Goal: Task Accomplishment & Management: Use online tool/utility

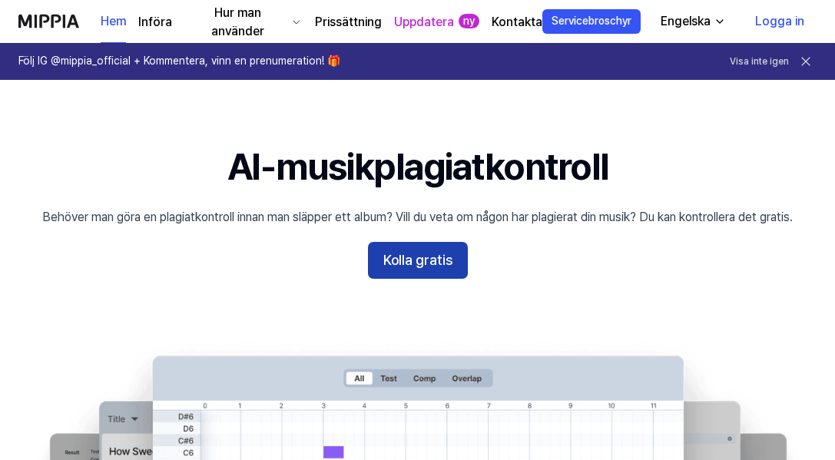
click at [418, 253] on font "Kolla gratis" at bounding box center [417, 260] width 69 height 16
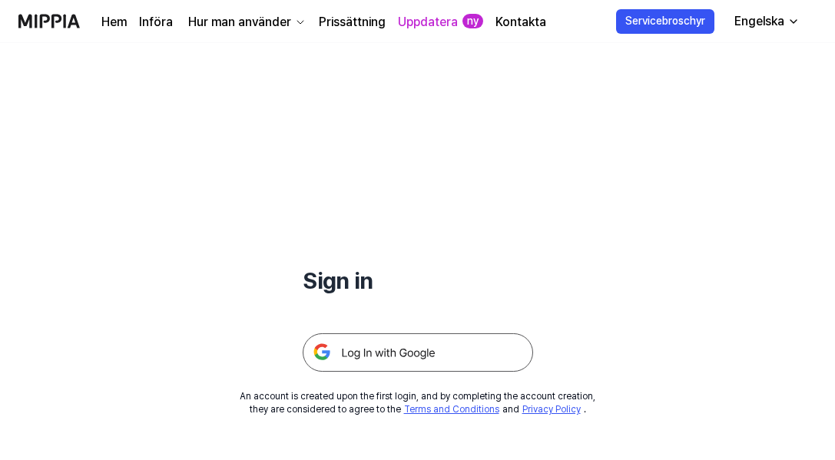
click at [396, 354] on img at bounding box center [417, 352] width 230 height 38
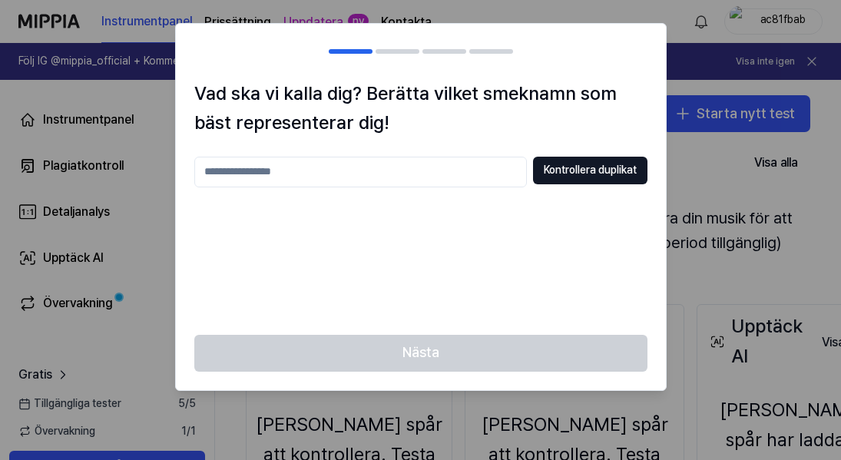
click at [421, 175] on input "text" at bounding box center [360, 172] width 332 height 31
type input "**********"
click at [561, 170] on font "Kontrollera duplikat" at bounding box center [590, 170] width 93 height 12
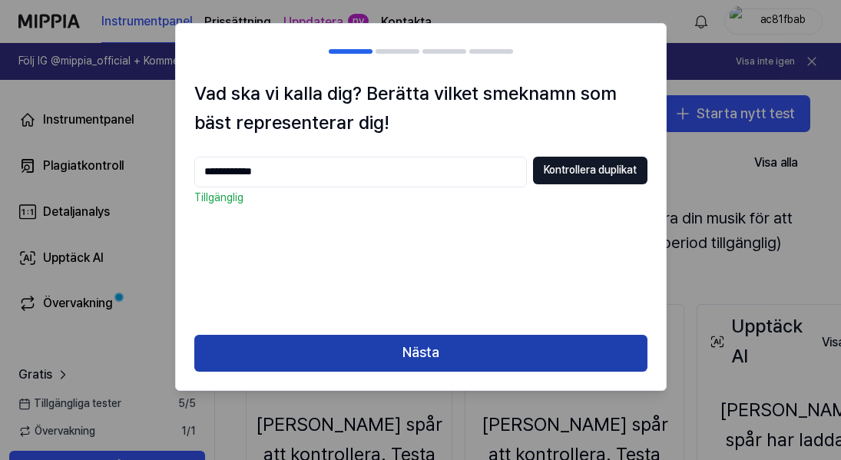
click at [485, 345] on button "Nästa" at bounding box center [420, 353] width 453 height 37
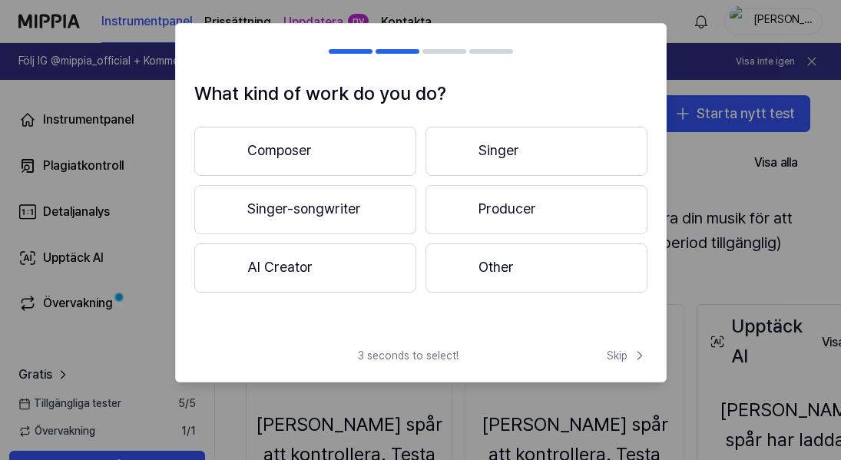
click at [509, 215] on button "Producer" at bounding box center [536, 209] width 222 height 49
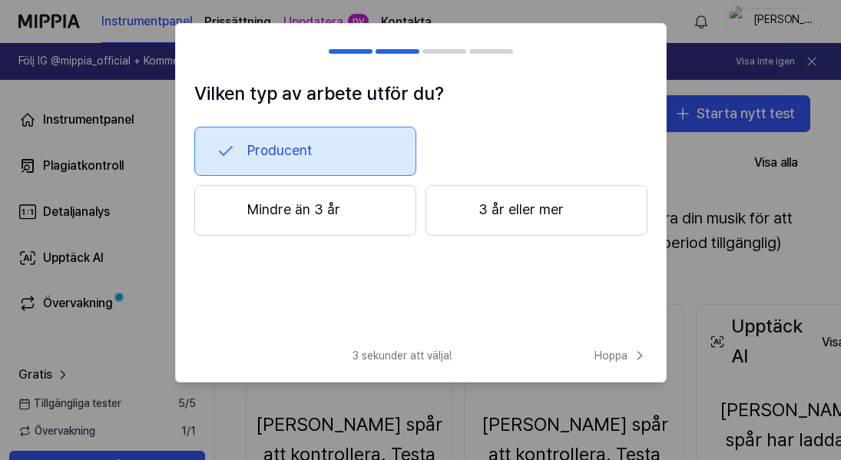
click at [496, 216] on font "3 år eller mer" at bounding box center [520, 209] width 85 height 16
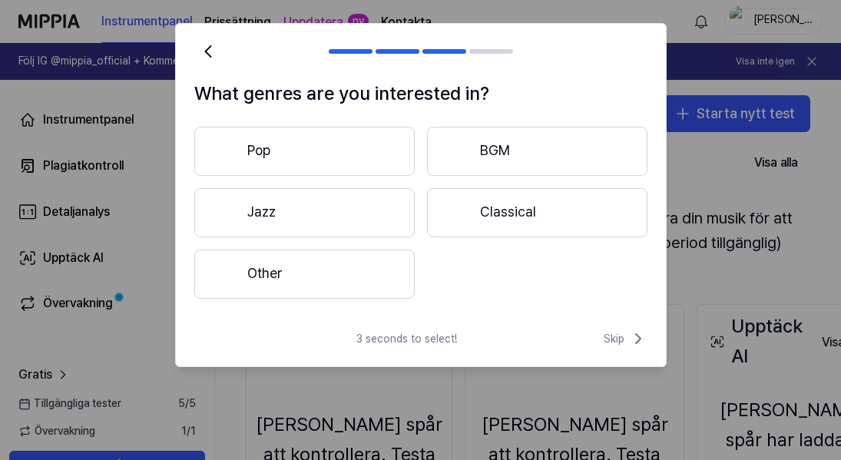
click at [368, 134] on button "Pop" at bounding box center [304, 151] width 220 height 49
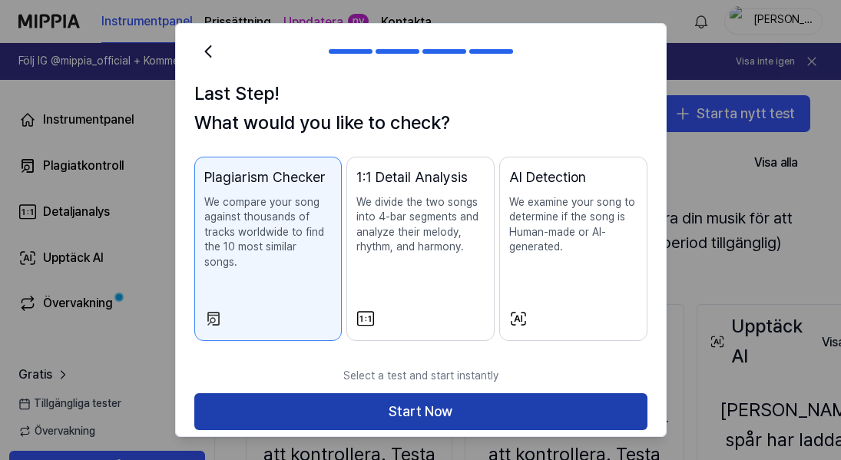
click at [429, 395] on button "Start Now" at bounding box center [420, 411] width 453 height 37
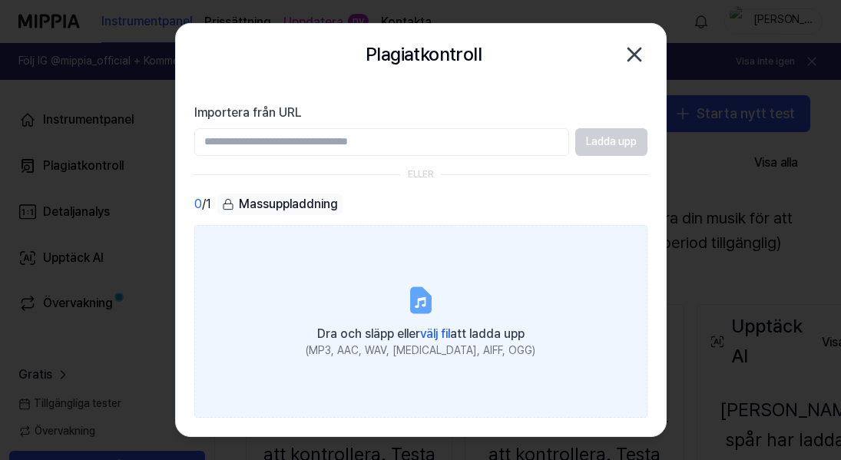
click at [426, 299] on icon at bounding box center [420, 300] width 18 height 24
click at [0, 0] on input "Dra och släpp eller välj fil att ladda upp (MP3, AAC, WAV, FLAC, AIFF, OGG)" at bounding box center [0, 0] width 0 height 0
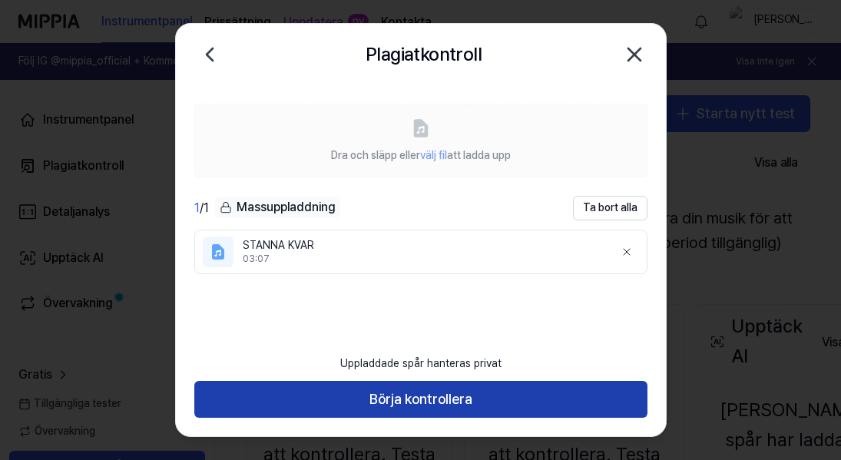
click at [461, 402] on font "Börja kontrollera" at bounding box center [420, 399] width 103 height 16
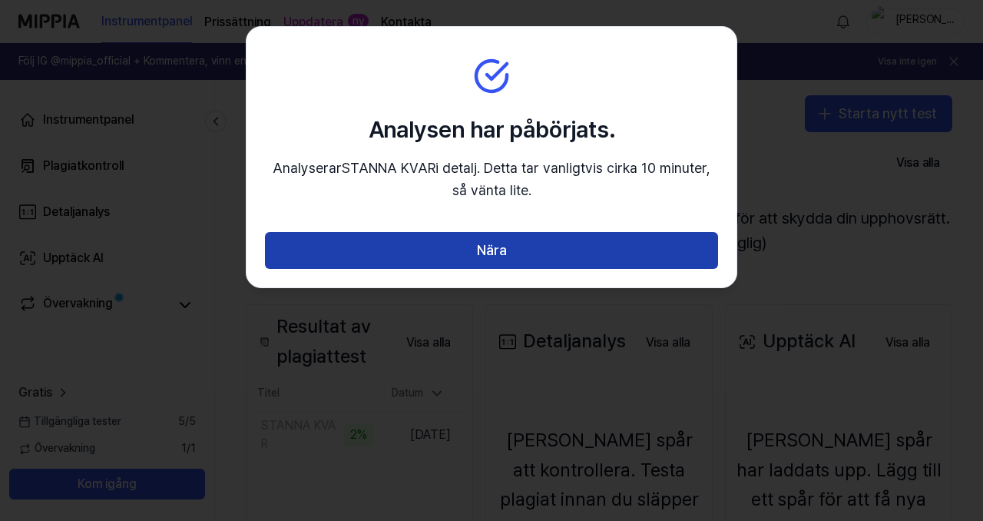
click at [417, 248] on button "Nära" at bounding box center [491, 250] width 453 height 37
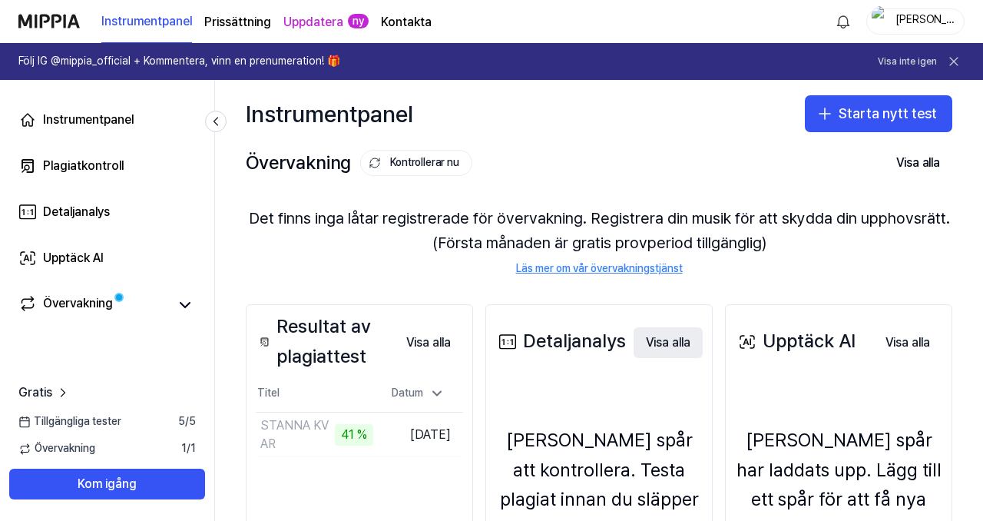
click at [655, 342] on font "Visa alla" at bounding box center [668, 342] width 45 height 15
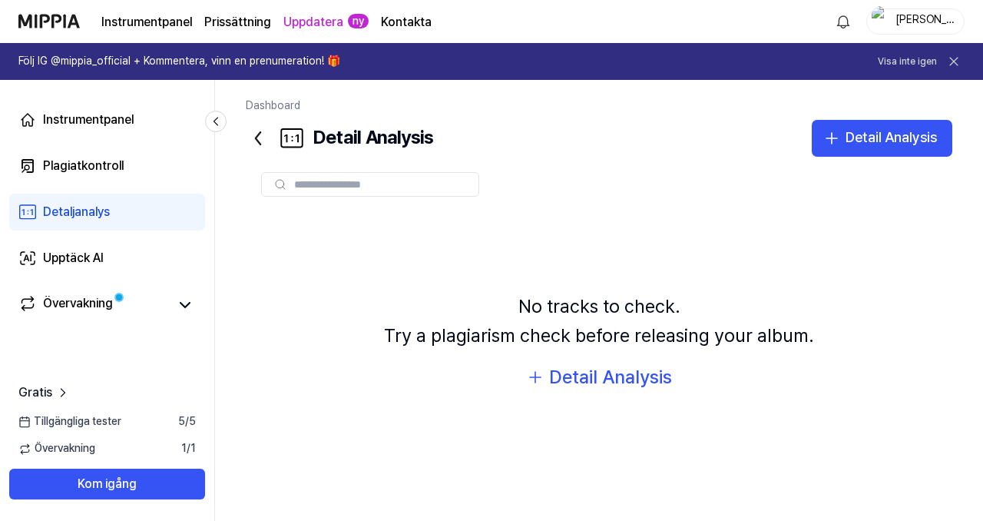
click at [257, 137] on icon at bounding box center [258, 138] width 25 height 25
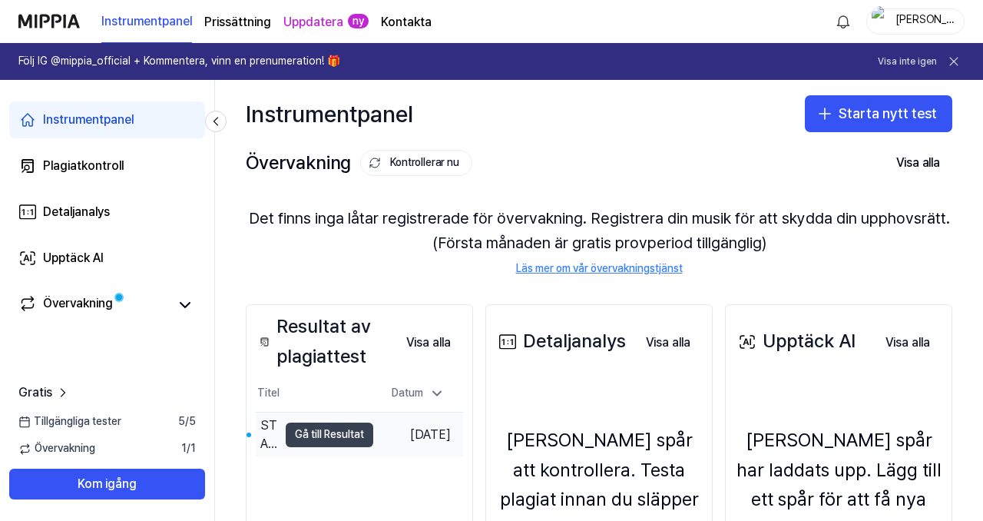
click at [334, 432] on font "Gå till Resultat" at bounding box center [329, 434] width 69 height 12
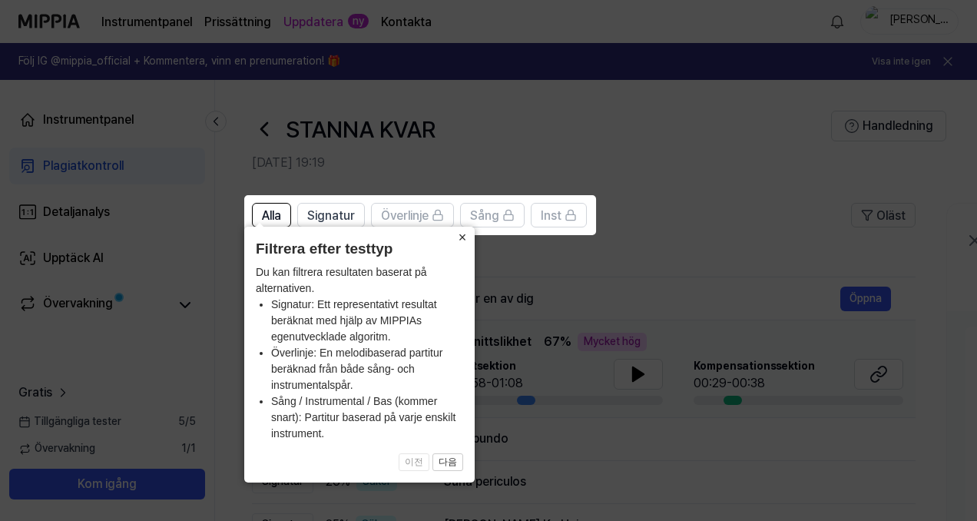
click at [460, 230] on font "×" at bounding box center [462, 237] width 8 height 15
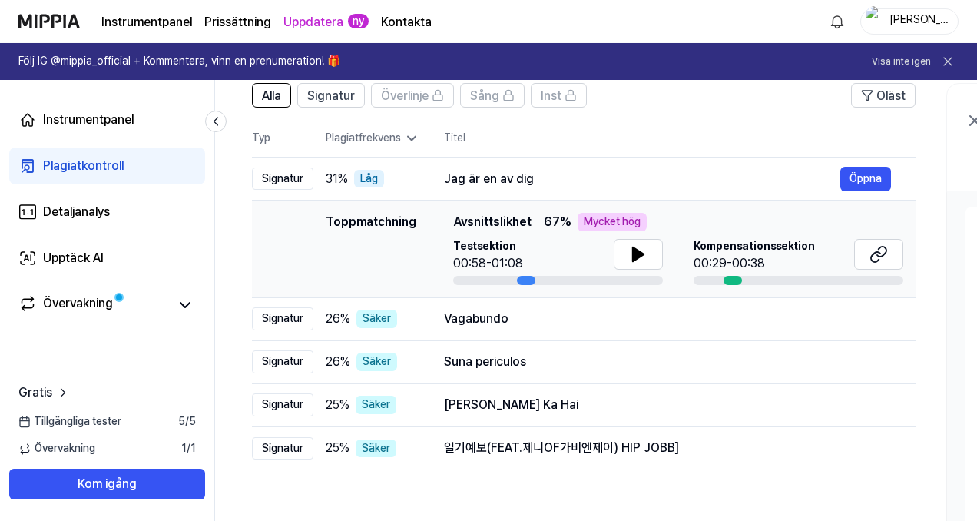
scroll to position [121, 0]
click at [636, 256] on icon at bounding box center [638, 253] width 11 height 14
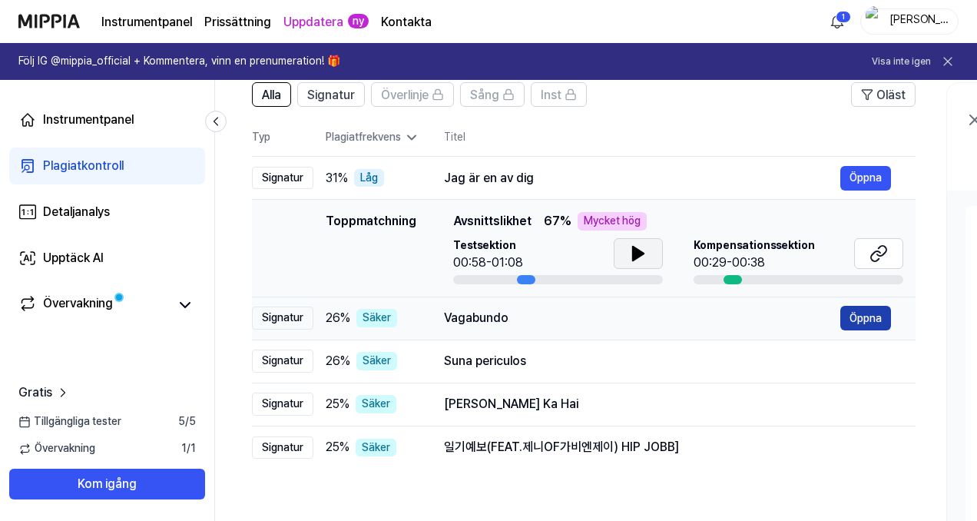
click at [840, 316] on font "Öppna" at bounding box center [865, 318] width 32 height 12
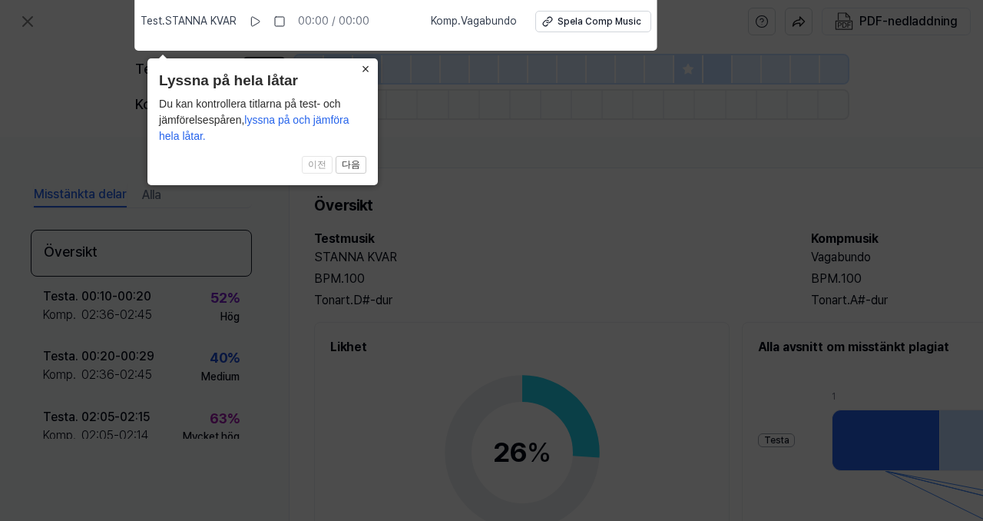
click at [362, 68] on font "×" at bounding box center [366, 68] width 8 height 15
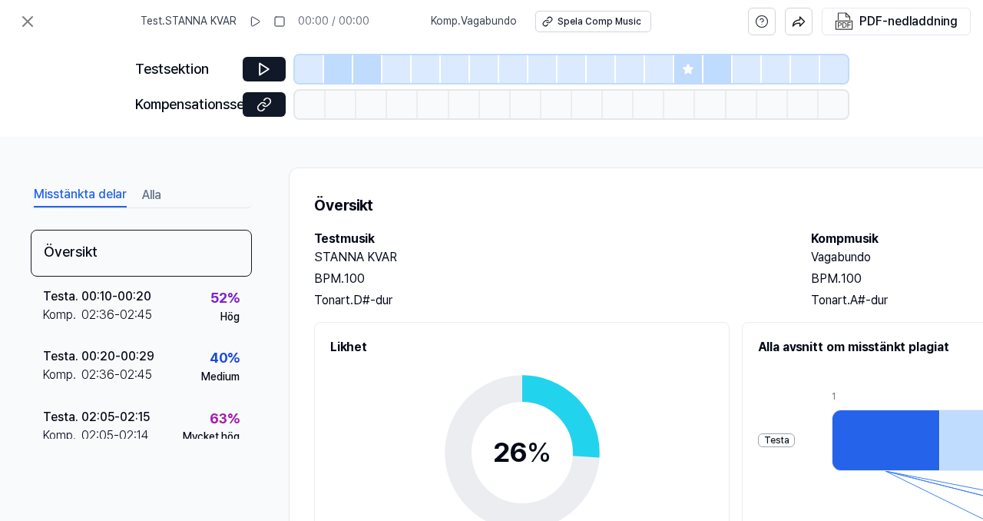
click at [785, 440] on font "Testa" at bounding box center [776, 440] width 25 height 11
click at [782, 441] on font "Testa" at bounding box center [776, 440] width 25 height 11
click at [774, 444] on div "Testa" at bounding box center [776, 440] width 37 height 15
click at [780, 441] on font "Testa" at bounding box center [776, 440] width 25 height 11
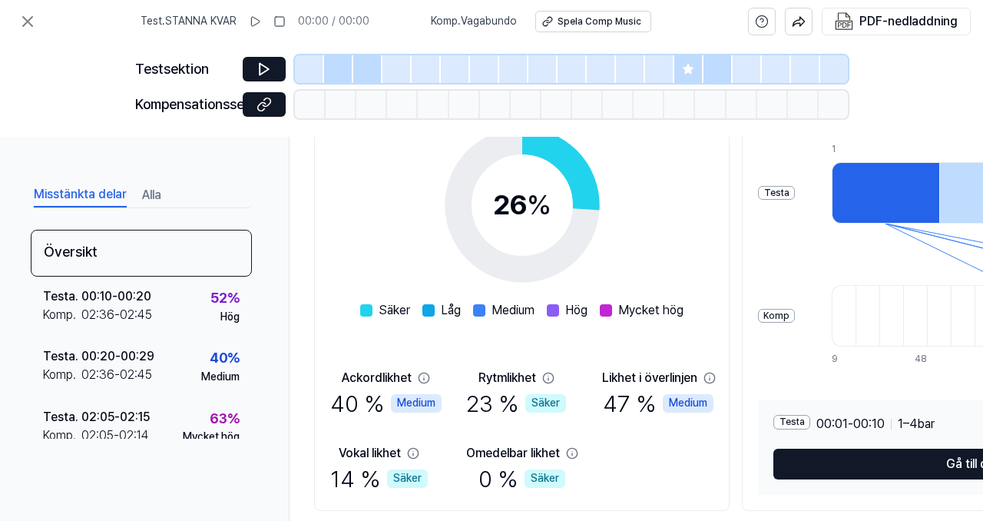
scroll to position [299, 0]
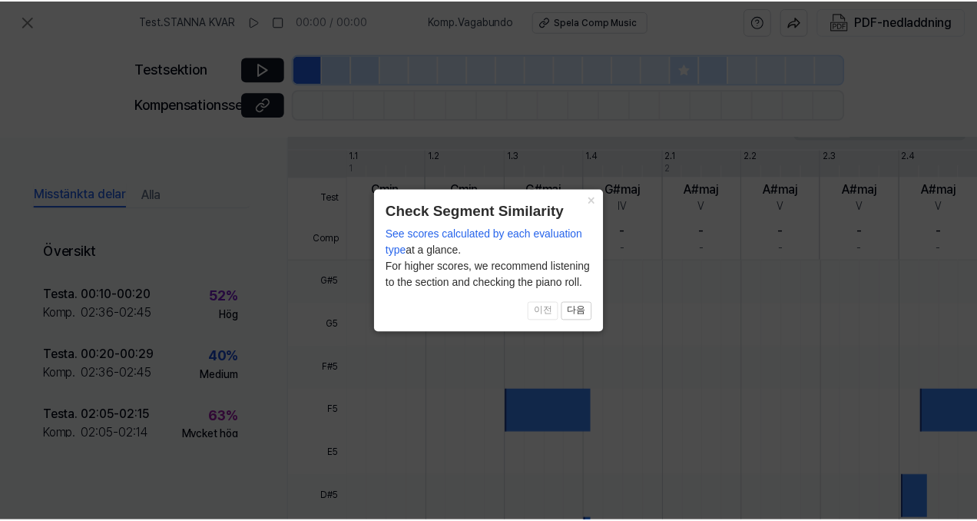
scroll to position [506, 0]
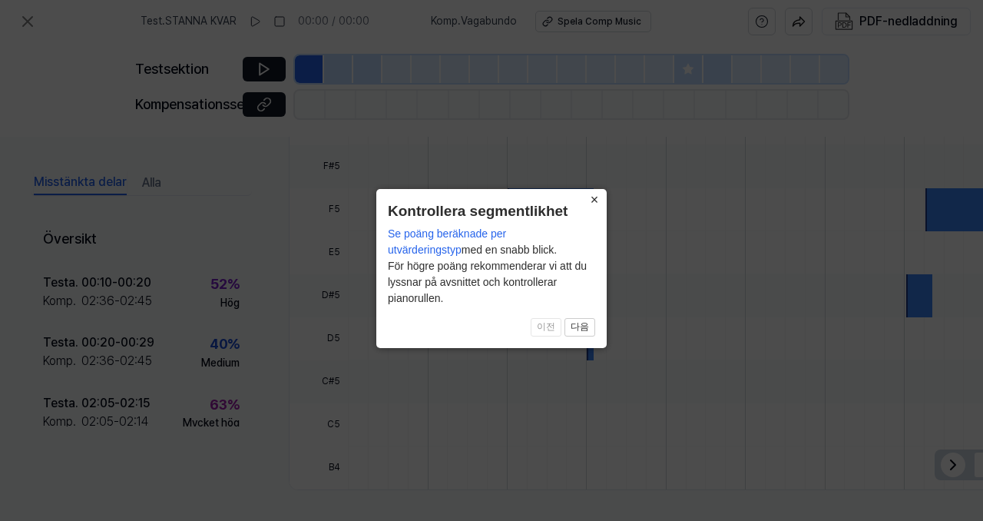
click at [597, 195] on font "×" at bounding box center [594, 199] width 8 height 15
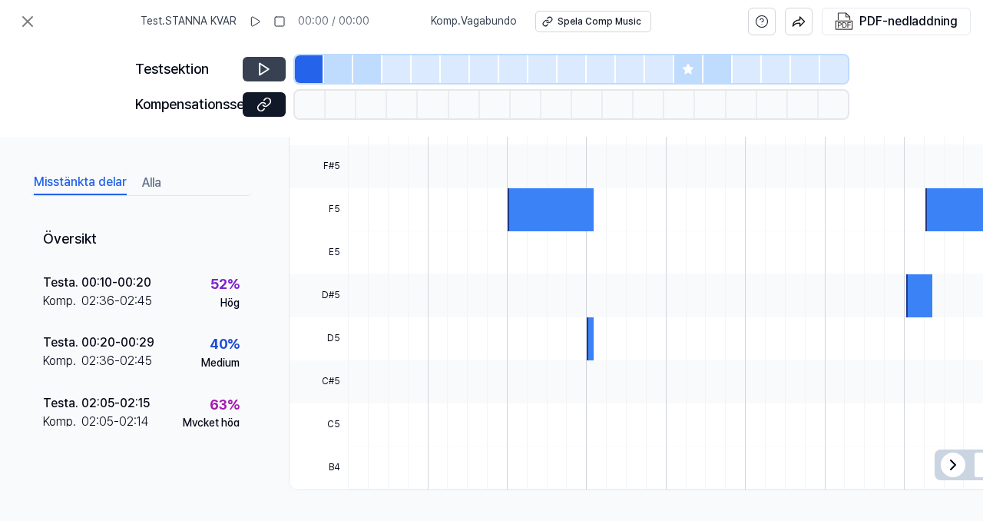
click at [255, 67] on button at bounding box center [264, 69] width 43 height 25
click at [840, 19] on font "PDF-nedladdning" at bounding box center [908, 21] width 98 height 15
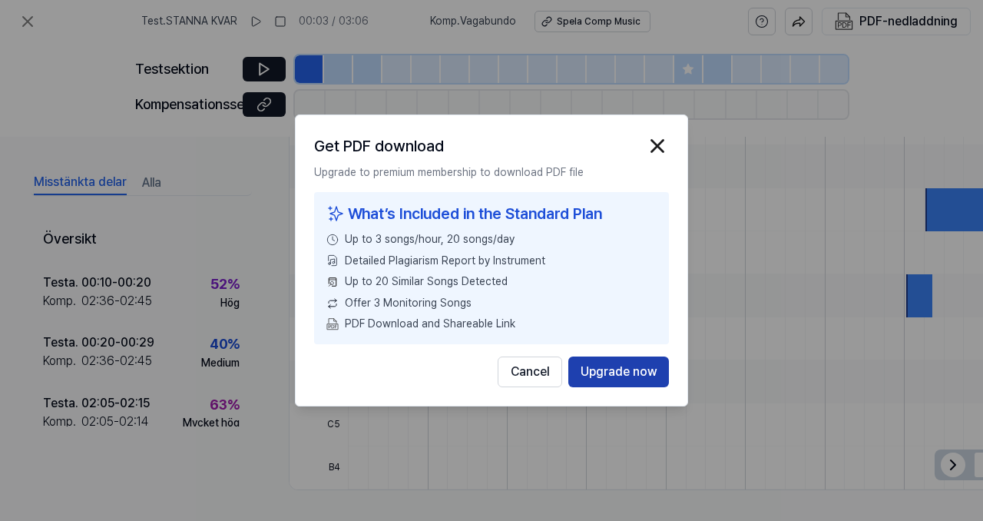
click at [598, 375] on button "Upgrade now" at bounding box center [618, 371] width 101 height 31
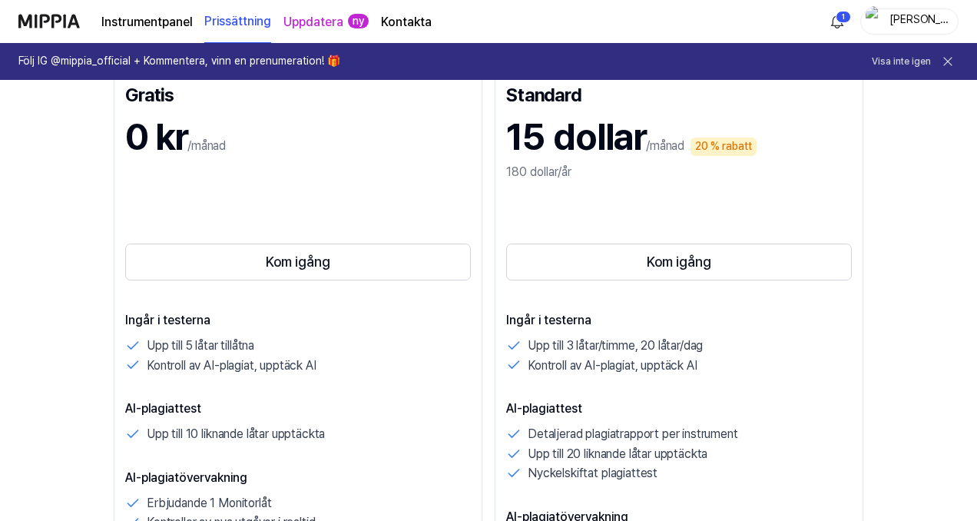
scroll to position [12, 0]
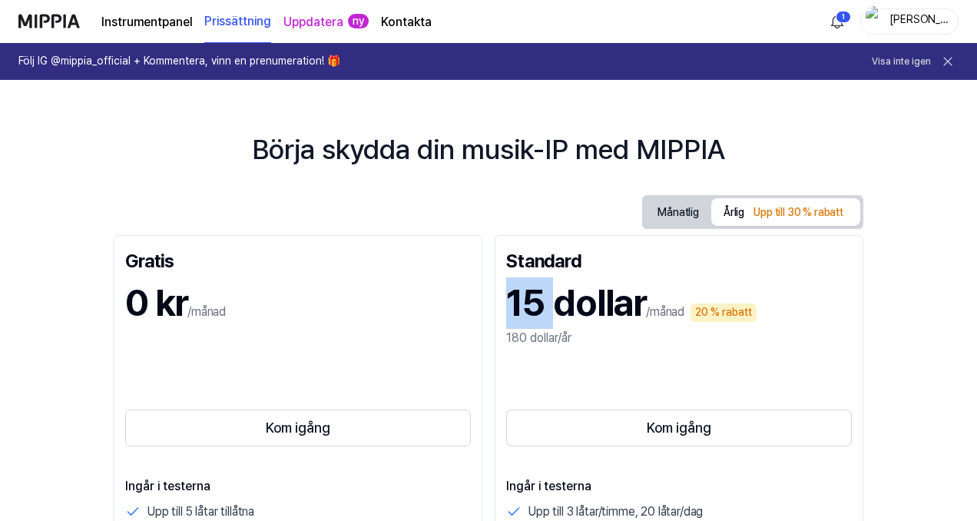
drag, startPoint x: 511, startPoint y: 301, endPoint x: 559, endPoint y: 306, distance: 47.8
click at [564, 305] on font "15 dollar" at bounding box center [576, 302] width 140 height 45
click at [541, 308] on font "15 dollar" at bounding box center [576, 302] width 140 height 45
drag, startPoint x: 510, startPoint y: 309, endPoint x: 646, endPoint y: 322, distance: 137.4
click at [646, 322] on font "15 dollar" at bounding box center [576, 302] width 140 height 45
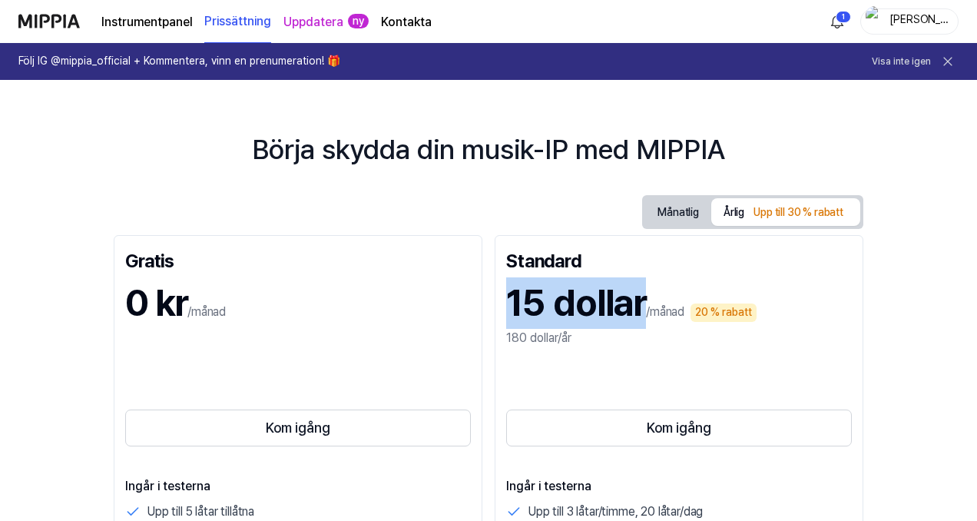
click at [610, 306] on font "15 dollar" at bounding box center [576, 302] width 140 height 45
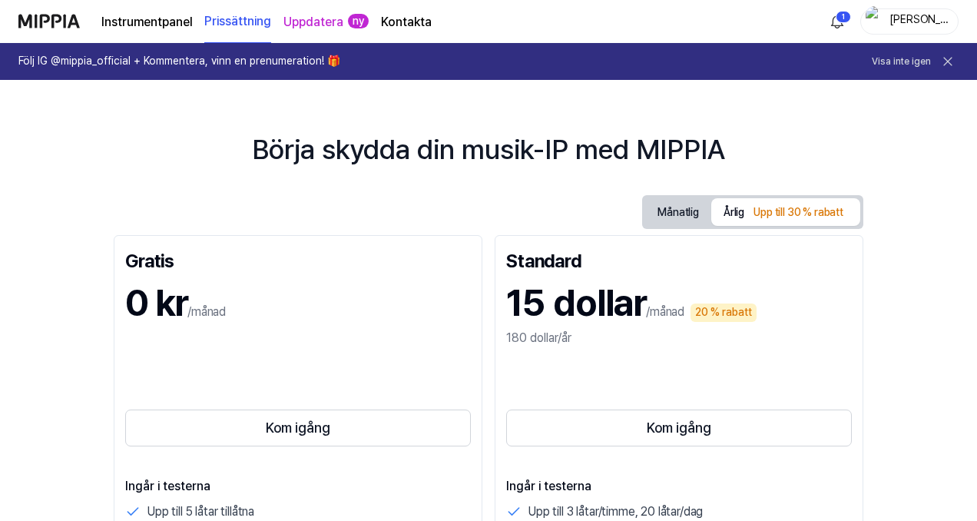
click at [512, 298] on font "15 dollar" at bounding box center [576, 302] width 140 height 45
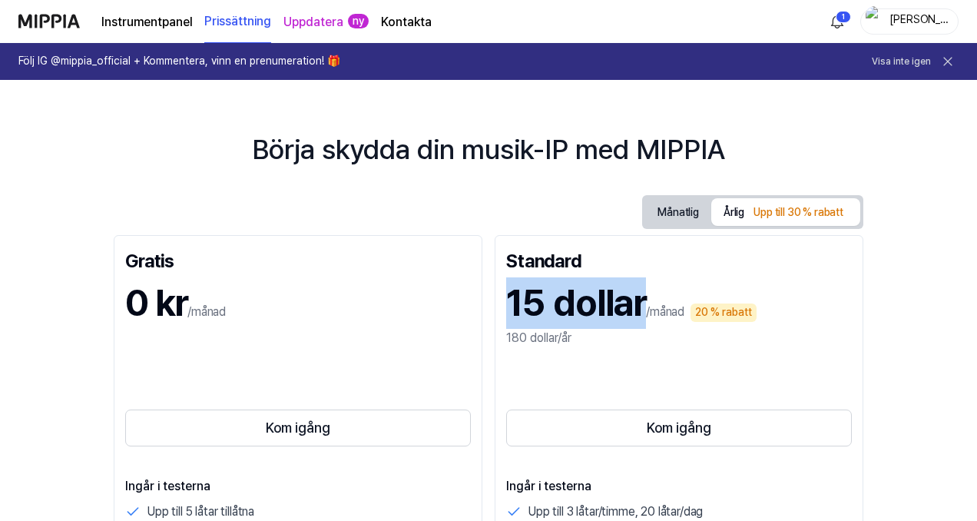
click at [512, 298] on font "15 dollar" at bounding box center [576, 302] width 140 height 45
click at [575, 306] on font "15 dollar" at bounding box center [576, 302] width 140 height 45
drag, startPoint x: 512, startPoint y: 298, endPoint x: 655, endPoint y: 297, distance: 142.8
click at [654, 297] on div "15 dollar /månad 20 % rabatt" at bounding box center [678, 302] width 345 height 51
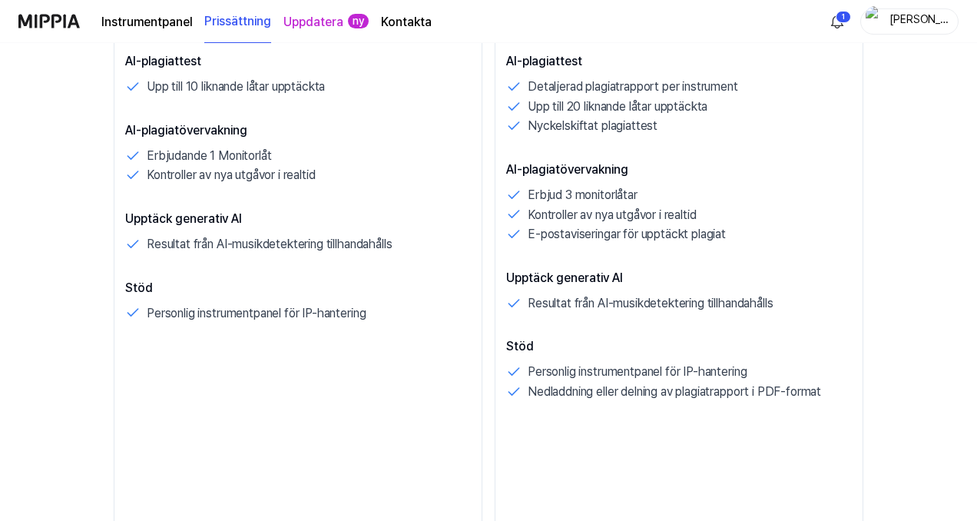
scroll to position [309, 0]
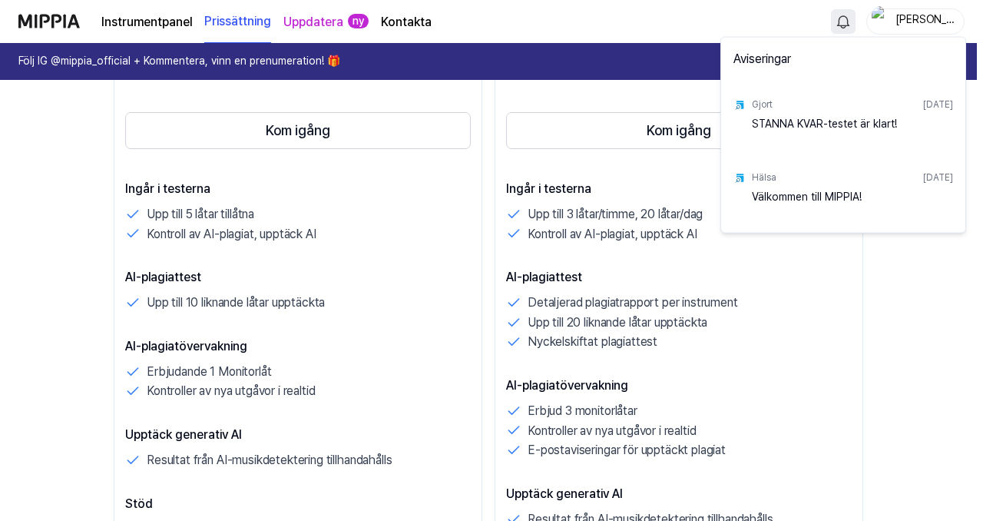
click at [793, 135] on div "STANNA KVAR-testet är klart!" at bounding box center [852, 131] width 201 height 31
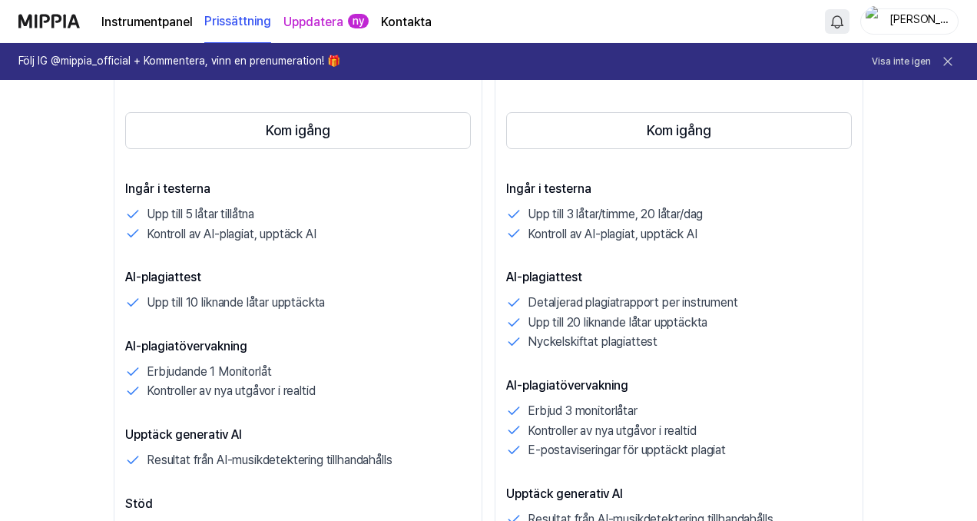
click at [840, 59] on icon at bounding box center [947, 61] width 15 height 15
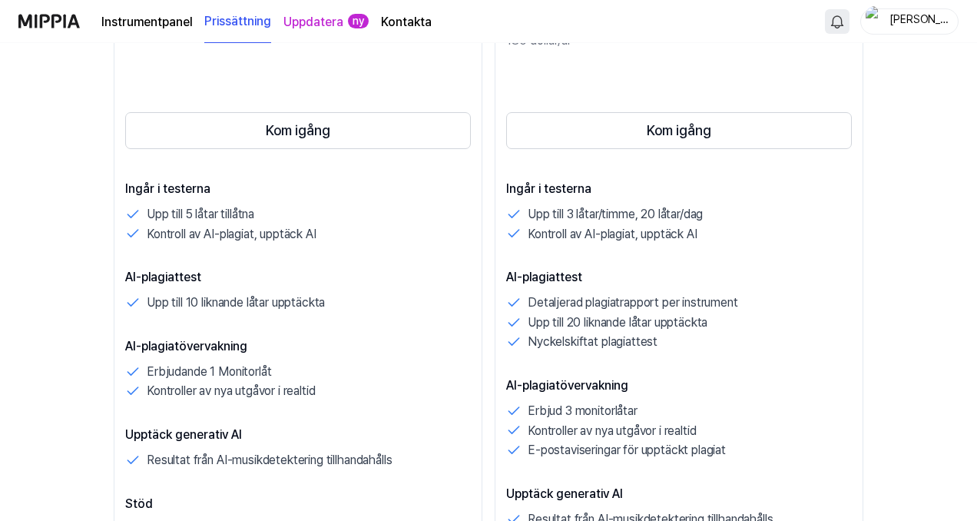
scroll to position [0, 0]
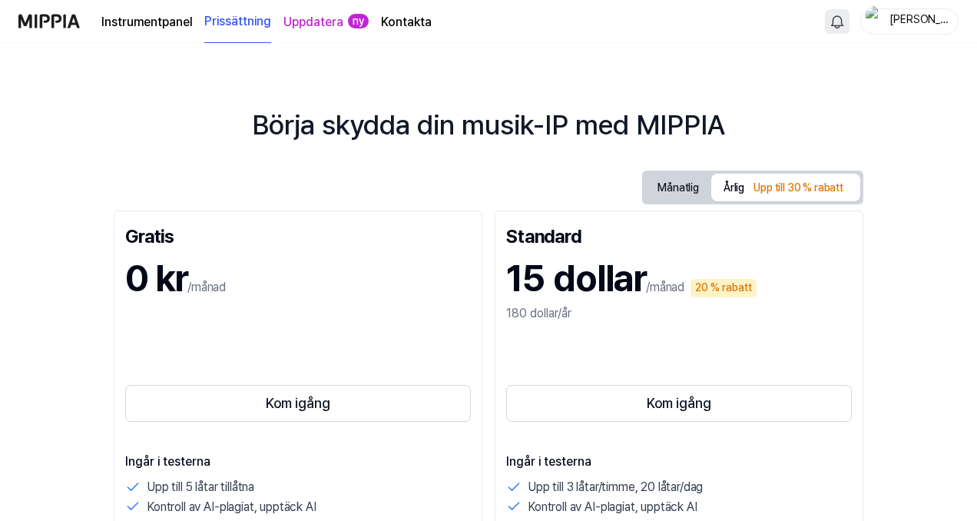
click at [325, 27] on font "Uppdatera" at bounding box center [313, 22] width 60 height 15
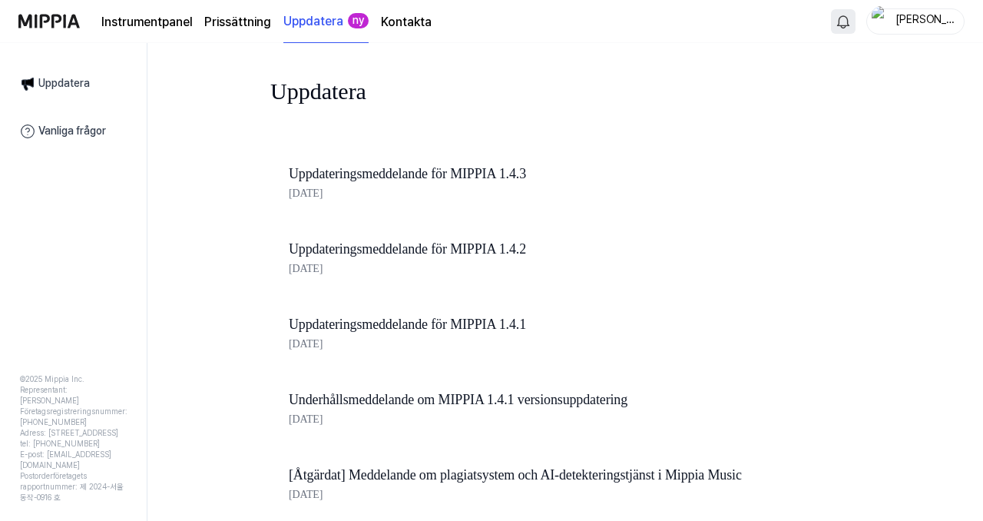
click at [127, 19] on font "Instrumentpanel" at bounding box center [146, 22] width 91 height 15
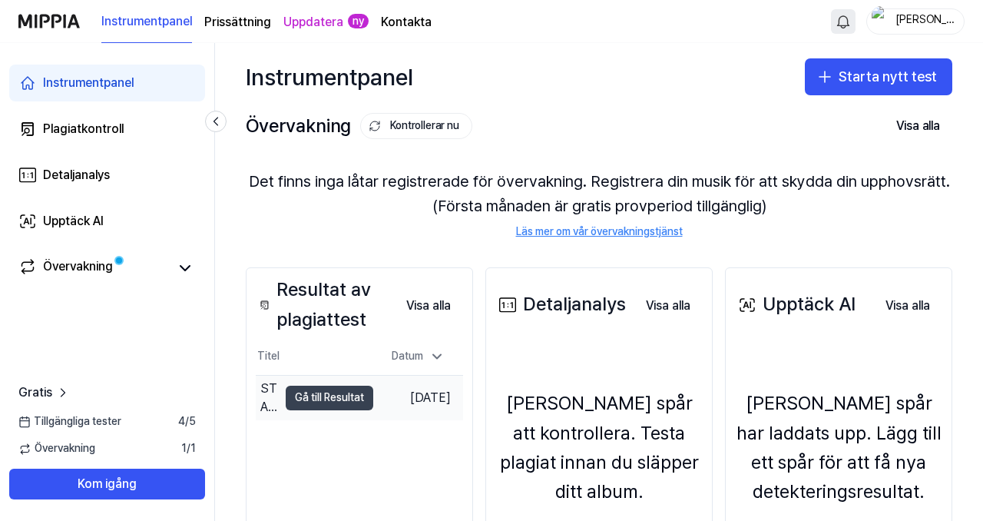
click at [331, 392] on font "Gå till Resultat" at bounding box center [329, 397] width 69 height 12
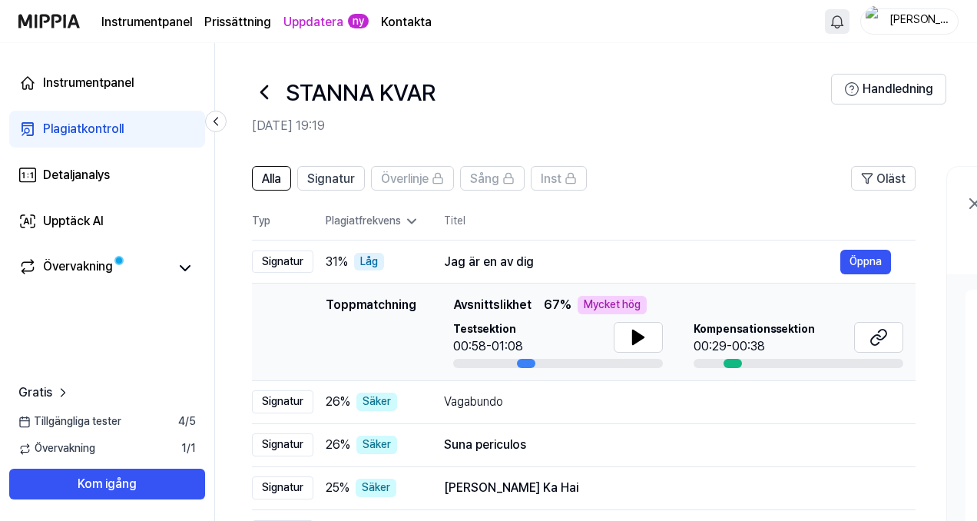
scroll to position [55, 0]
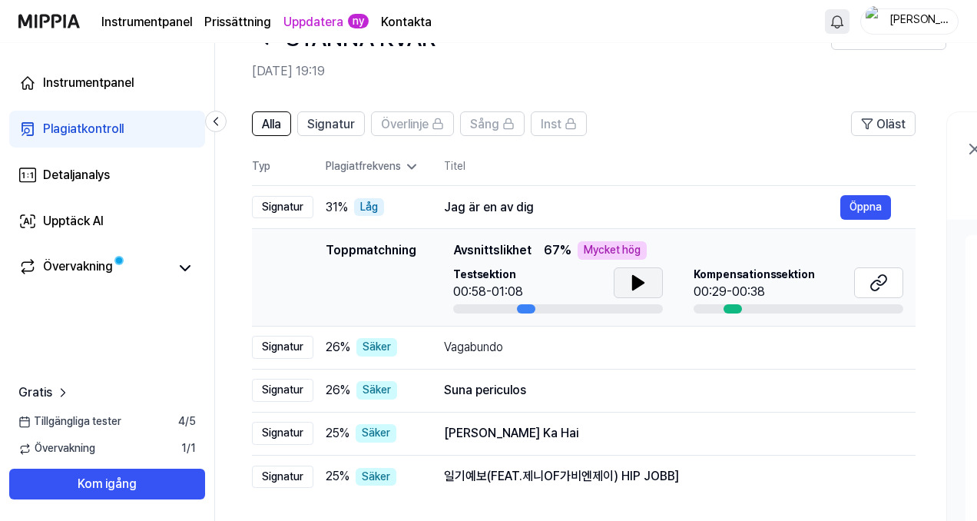
click at [646, 286] on icon at bounding box center [638, 282] width 18 height 18
click at [840, 204] on font "Öppna" at bounding box center [865, 206] width 32 height 12
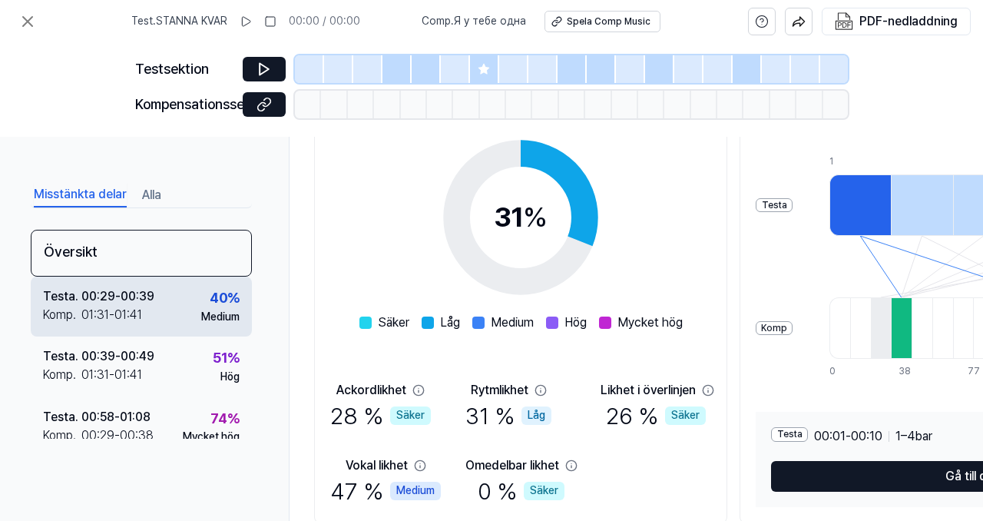
click at [193, 316] on div "Testa . 00:29 - 00:39 Komp . 01:31 - 01:41 40 % Medium" at bounding box center [141, 306] width 221 height 60
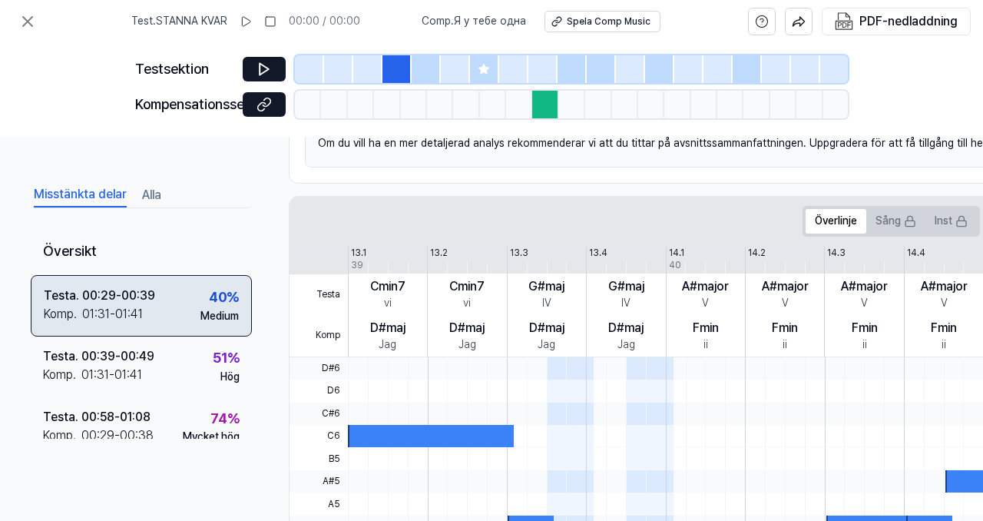
scroll to position [39, 0]
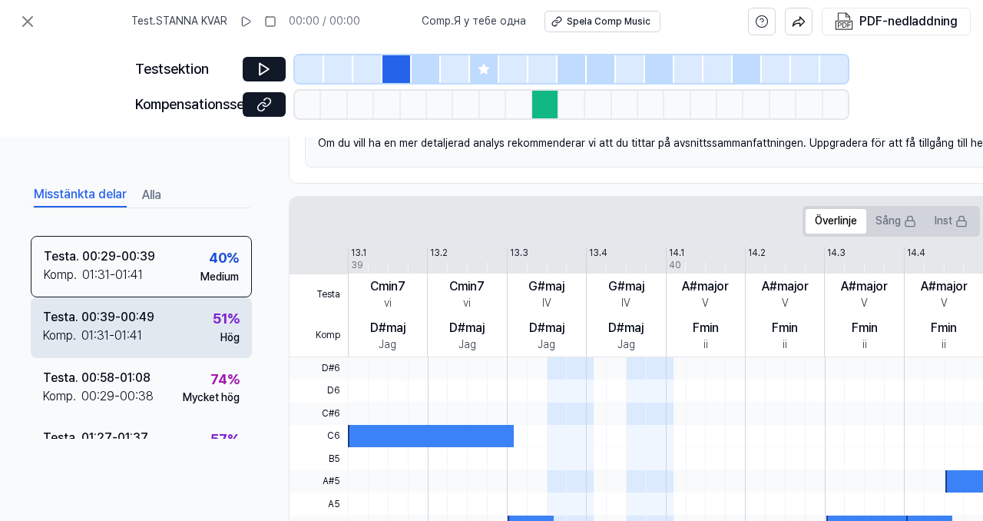
click at [181, 329] on div "Testa . 00:39 - 00:49 Komp . 01:31 - 01:41 51 % Hög" at bounding box center [141, 327] width 221 height 60
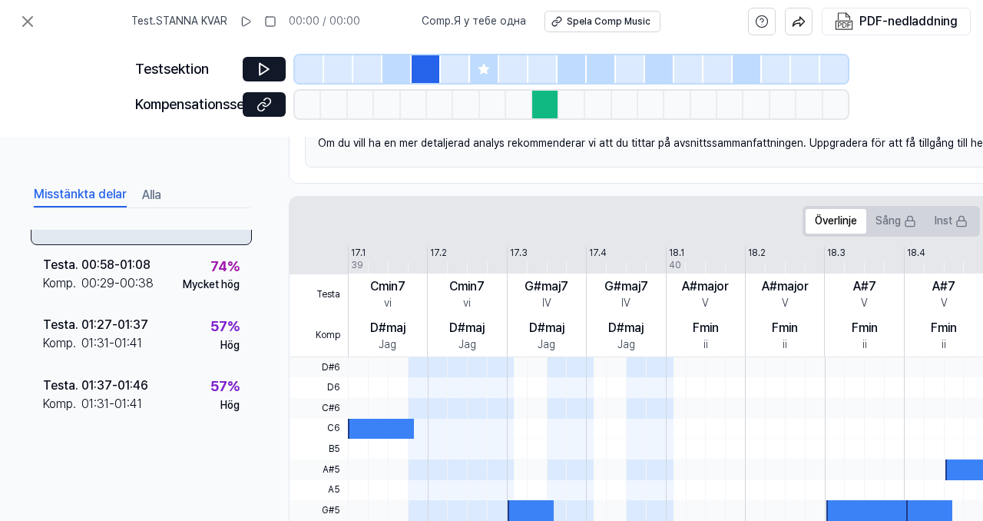
click at [187, 332] on div "Testa . 01:27 - 01:37 Komp . 01:31 - 01:41 57 % Hög" at bounding box center [141, 335] width 221 height 60
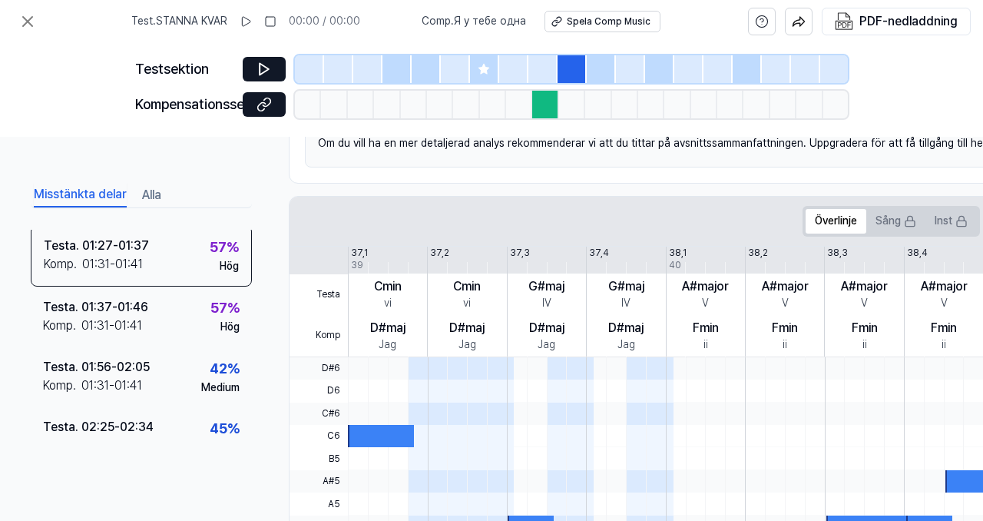
scroll to position [265, 0]
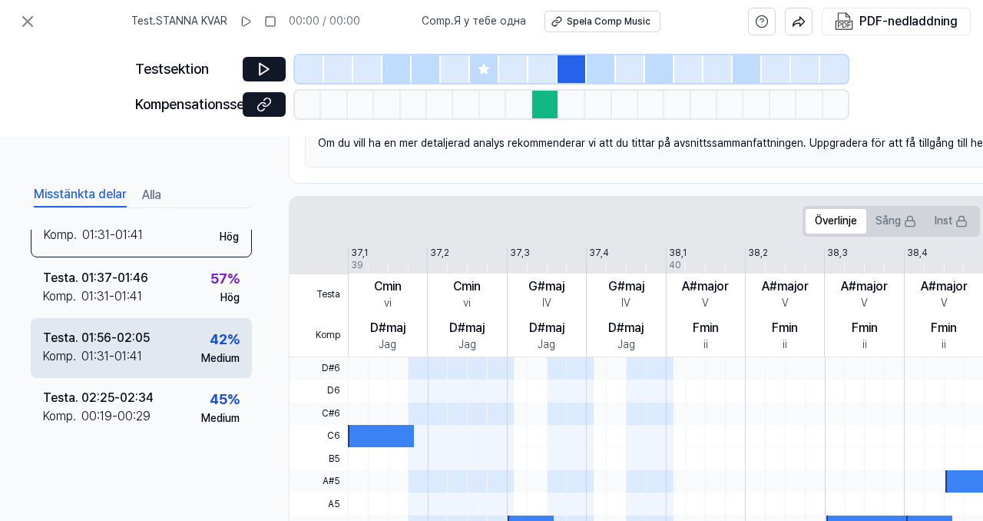
click at [181, 360] on div "Testa . 01:56 - 02:05 Komp . 01:31 - 01:41 42 % Medium" at bounding box center [141, 348] width 221 height 60
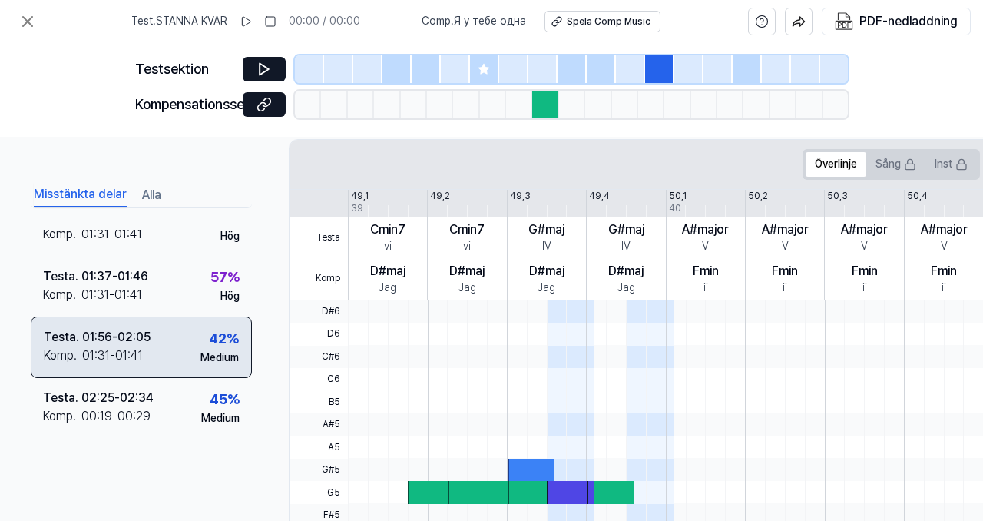
scroll to position [293, 0]
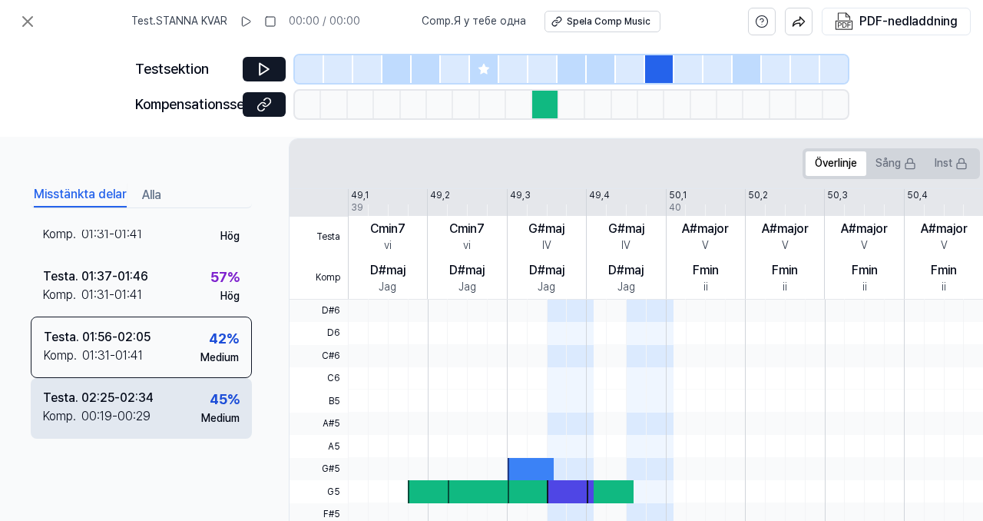
click at [186, 405] on div "Testa . 02:25 - 02:34 Komp . 00:19 - 00:29 45 % Medium" at bounding box center [141, 408] width 221 height 60
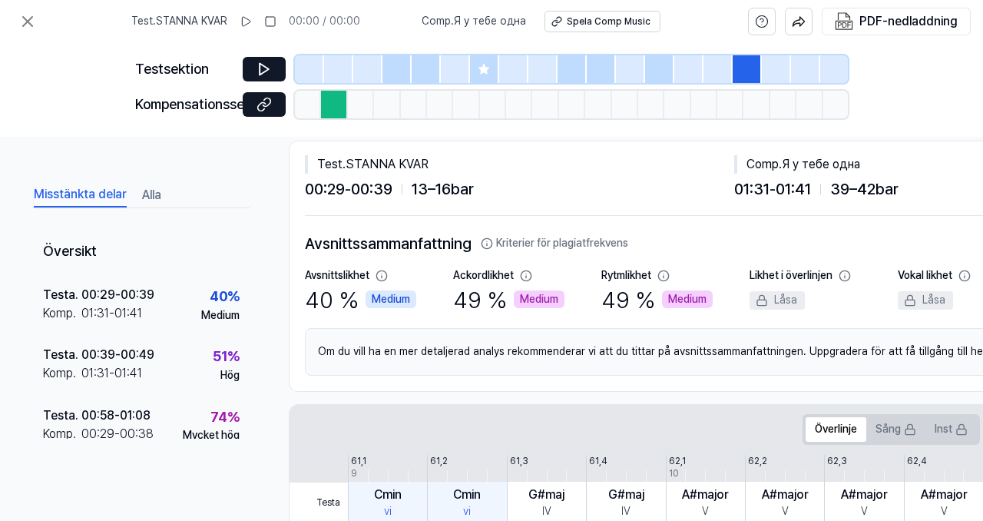
scroll to position [18, 0]
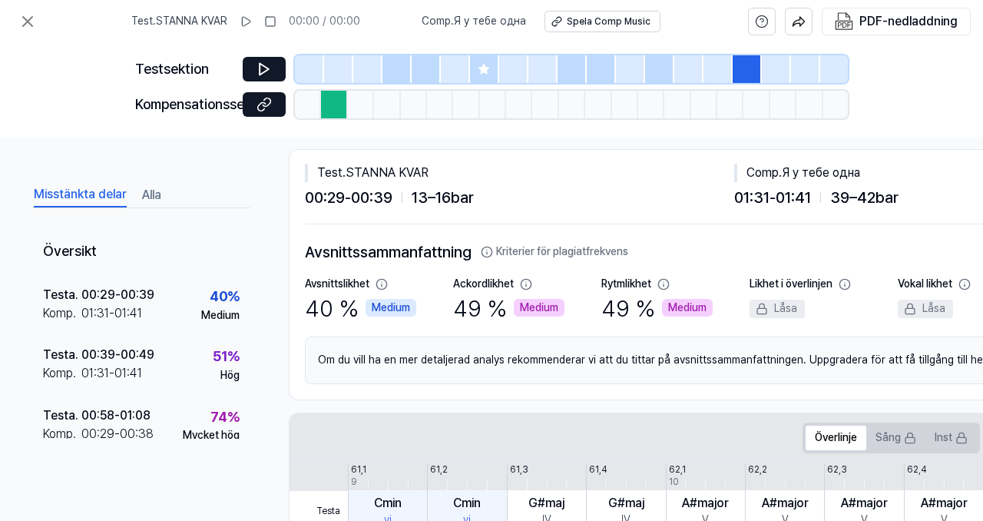
click at [488, 252] on icon at bounding box center [487, 252] width 12 height 12
click at [519, 250] on font "Kriterier för plagiatfrekvens" at bounding box center [562, 251] width 132 height 12
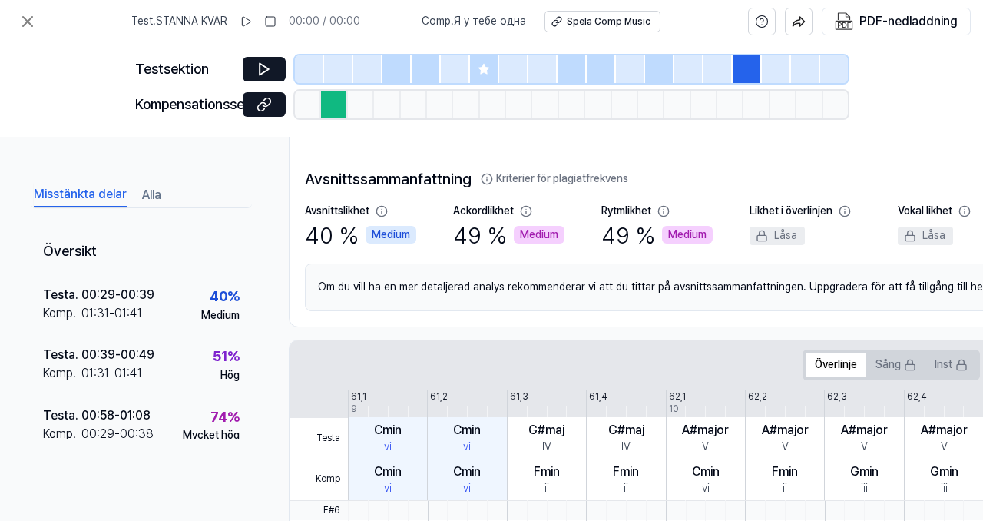
scroll to position [0, 0]
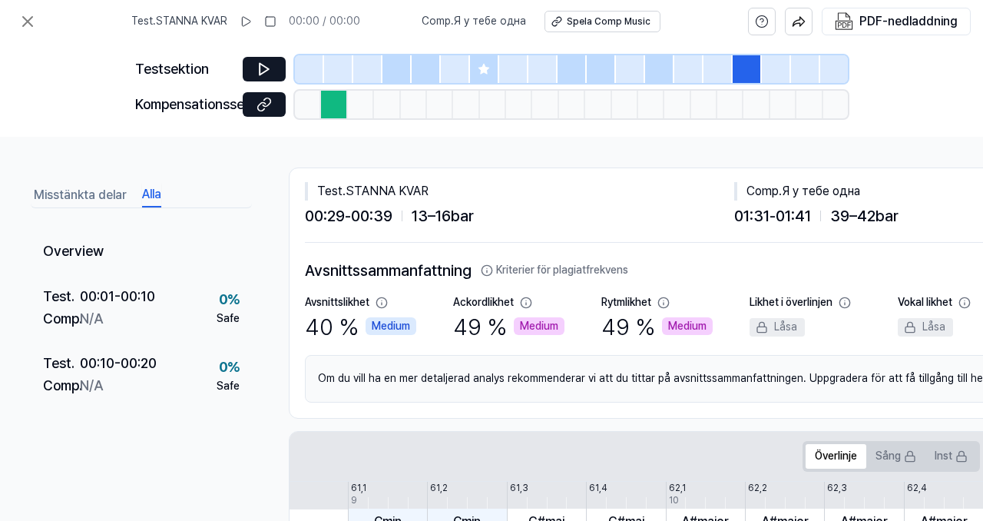
click at [156, 193] on font "Alla" at bounding box center [151, 194] width 19 height 15
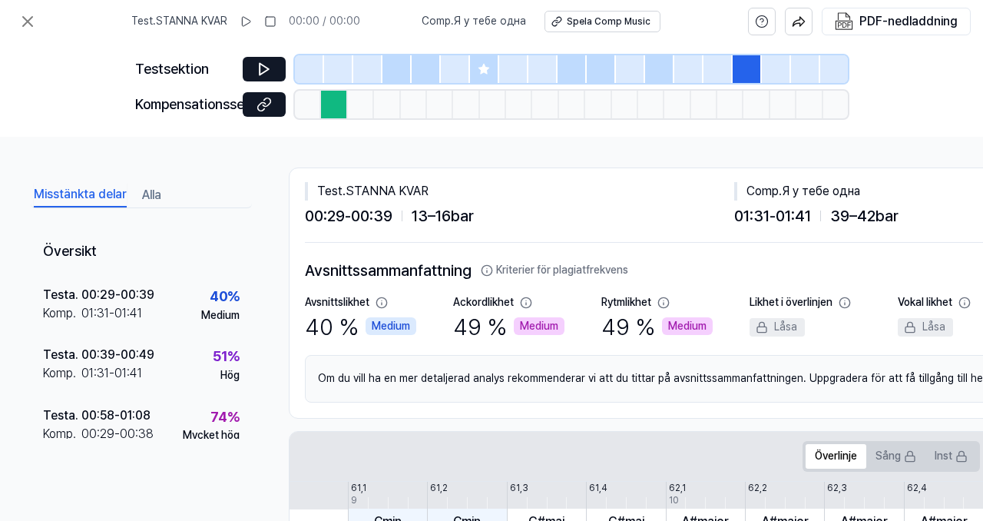
click at [77, 192] on font "Misstänkta delar" at bounding box center [80, 194] width 93 height 15
click at [157, 190] on font "Alla" at bounding box center [151, 194] width 19 height 15
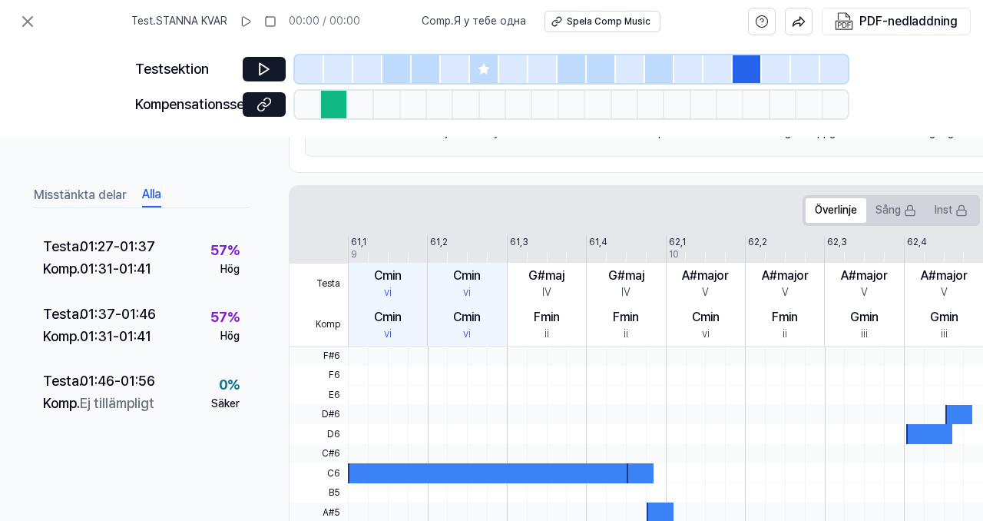
scroll to position [651, 0]
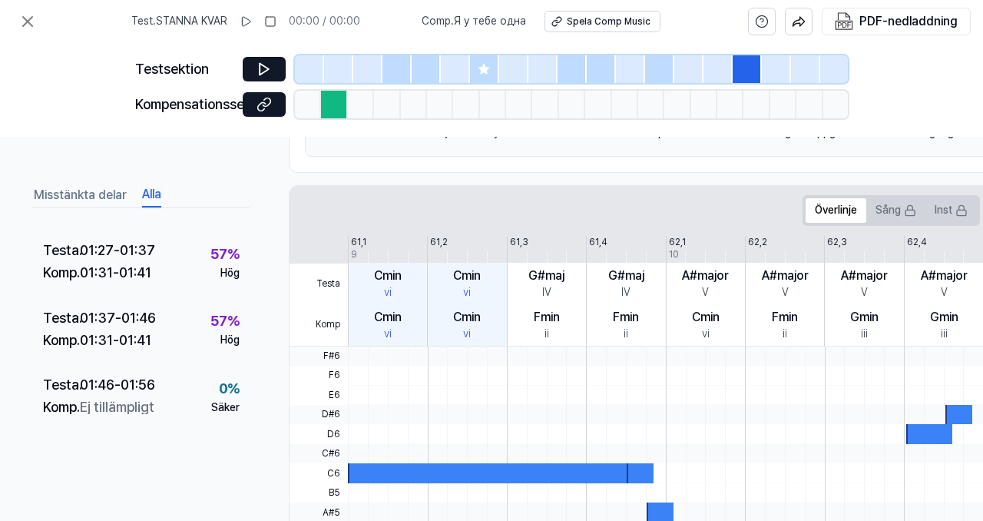
click at [170, 94] on div "Testa . 00:58 - 01:08 Komp . 00:29 - 00:38 74 % Mycket hög" at bounding box center [141, 61] width 221 height 68
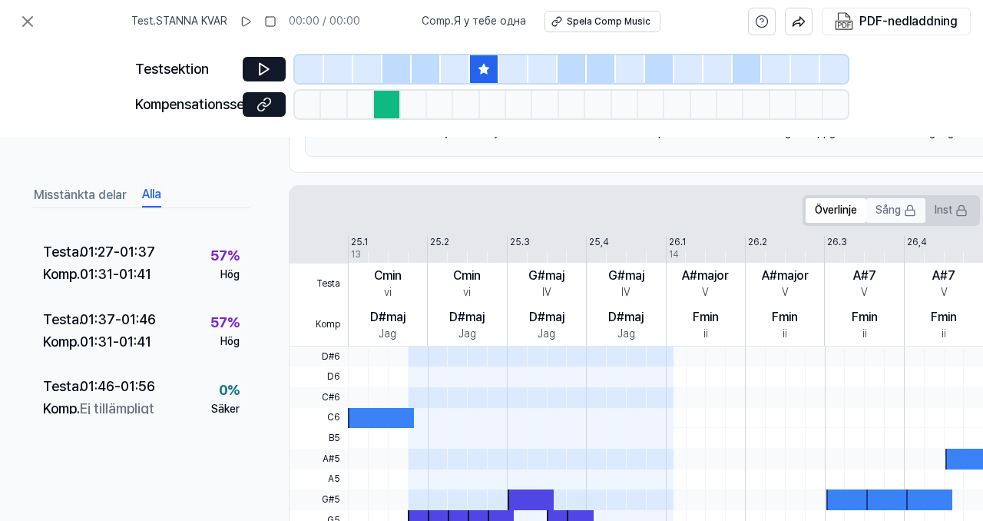
click at [840, 204] on font "Sång" at bounding box center [887, 209] width 25 height 12
click at [840, 210] on font "Inst" at bounding box center [943, 209] width 18 height 12
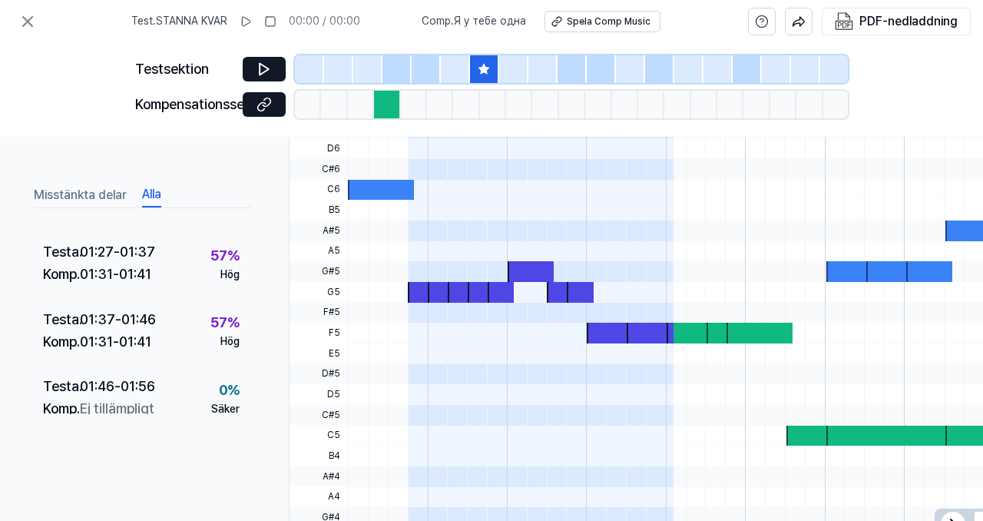
scroll to position [478, 0]
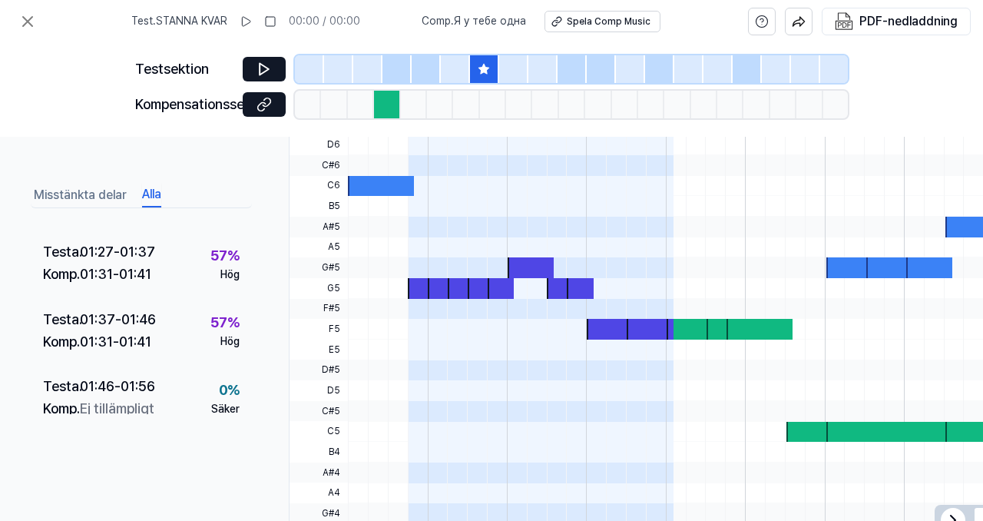
click at [157, 83] on div "00:29 - 00:38" at bounding box center [121, 72] width 80 height 22
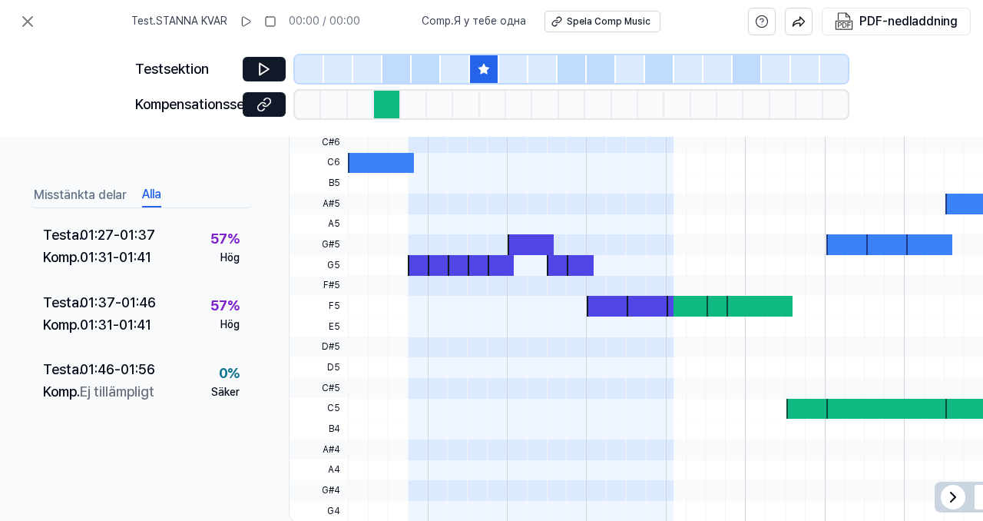
scroll to position [670, 0]
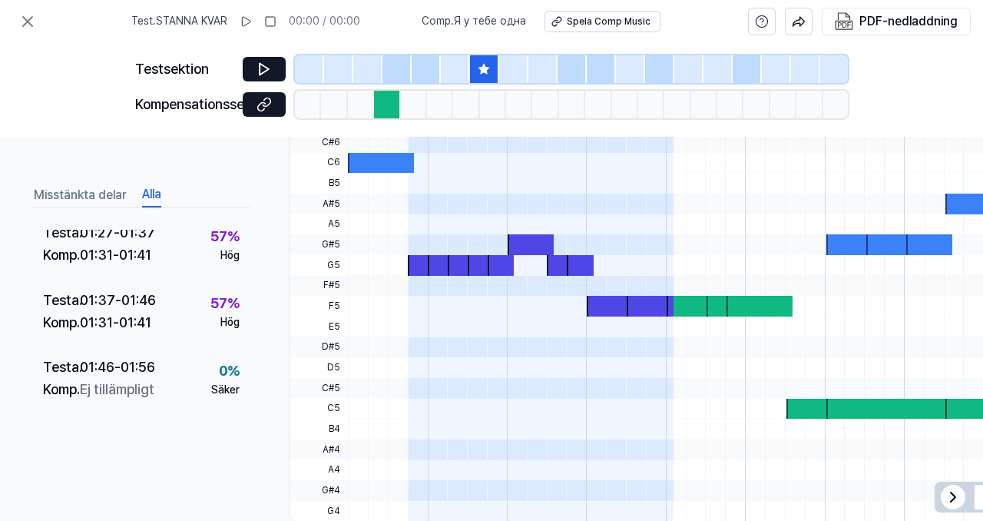
click at [160, 64] on div "00:29 - 00:38" at bounding box center [121, 52] width 80 height 22
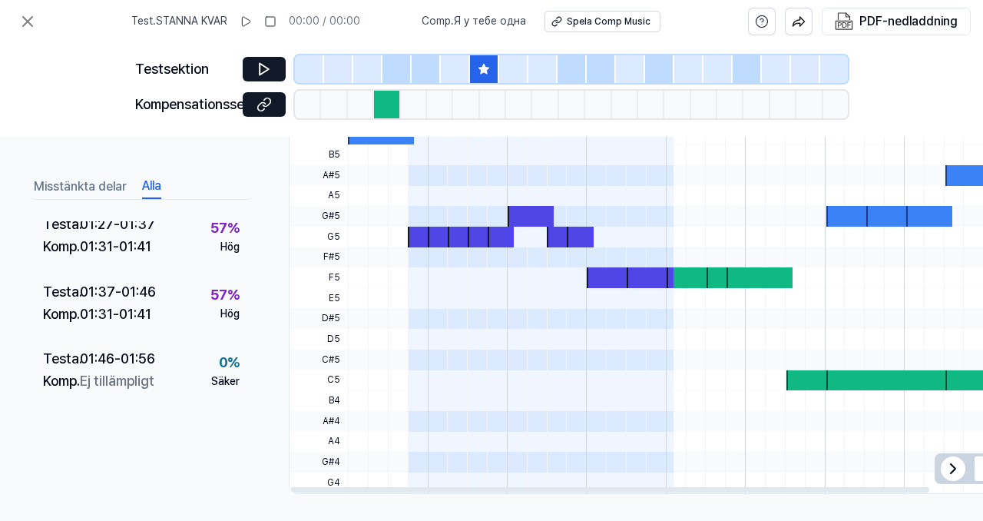
scroll to position [521, 0]
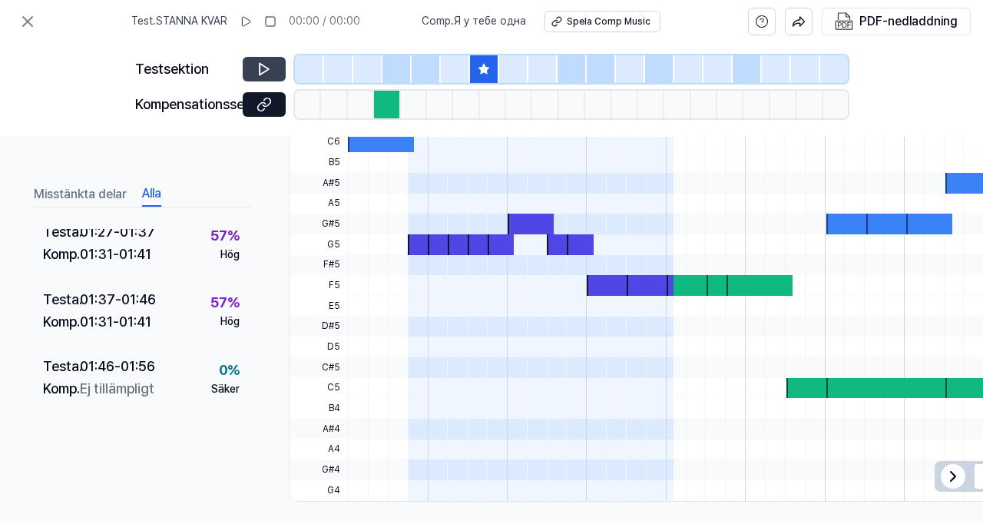
click at [269, 64] on icon at bounding box center [263, 68] width 15 height 15
click at [263, 71] on icon at bounding box center [261, 69] width 2 height 10
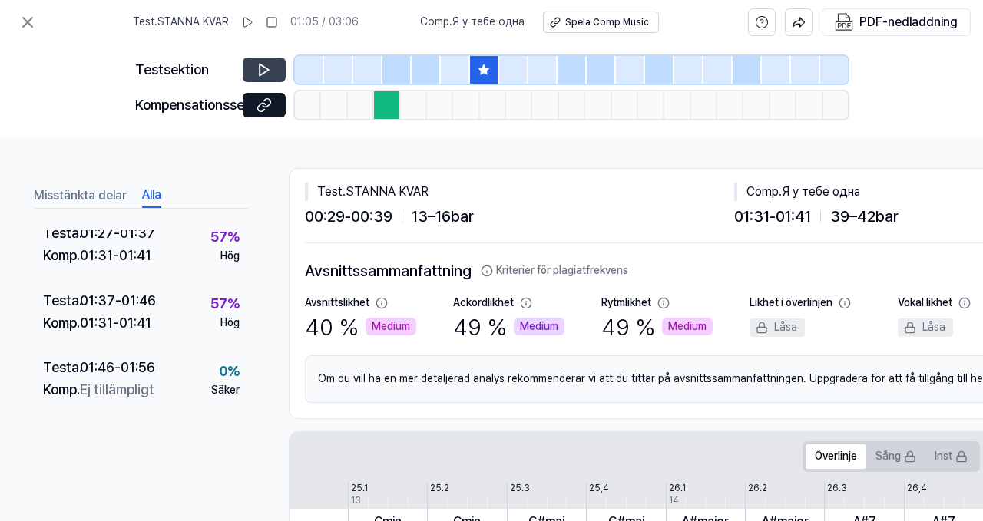
scroll to position [0, 44]
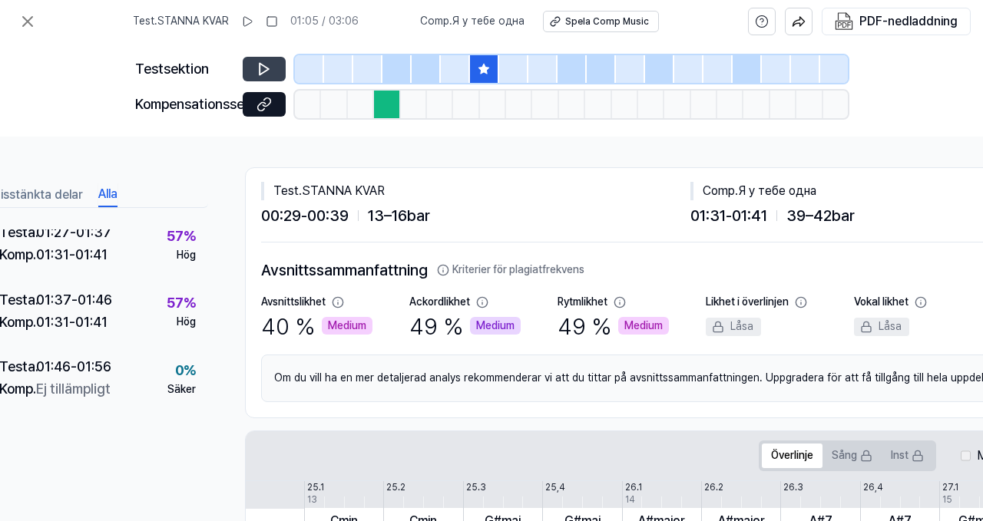
click at [491, 102] on div at bounding box center [493, 105] width 26 height 28
click at [383, 104] on div at bounding box center [387, 105] width 26 height 28
click at [259, 105] on icon at bounding box center [262, 106] width 8 height 8
